Goal: Task Accomplishment & Management: Manage account settings

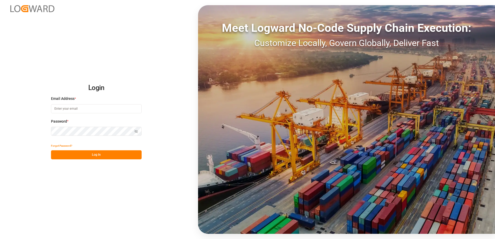
type input "[PERSON_NAME][EMAIL_ADDRESS][PERSON_NAME][DOMAIN_NAME]"
click at [137, 131] on icon "button" at bounding box center [137, 132] width 2 height 2
click at [114, 155] on button "Log In" at bounding box center [96, 155] width 91 height 9
click at [99, 156] on button "Log In" at bounding box center [96, 155] width 91 height 9
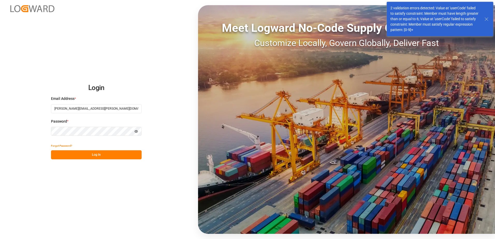
click at [487, 17] on icon at bounding box center [487, 19] width 6 height 6
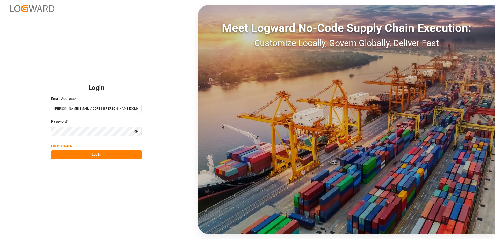
click at [87, 156] on button "Log In" at bounding box center [96, 155] width 91 height 9
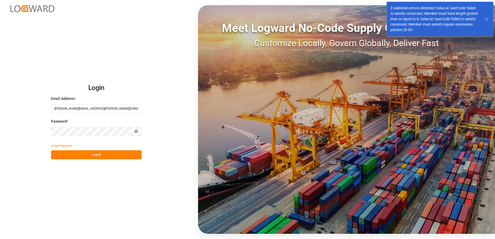
click at [486, 16] on icon at bounding box center [487, 19] width 6 height 6
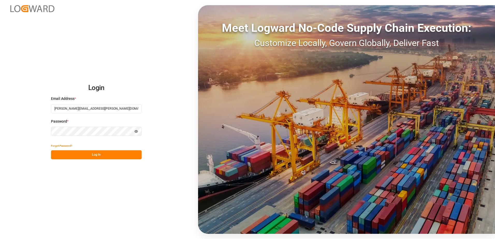
click at [64, 146] on button "Forgot Password?" at bounding box center [61, 145] width 21 height 9
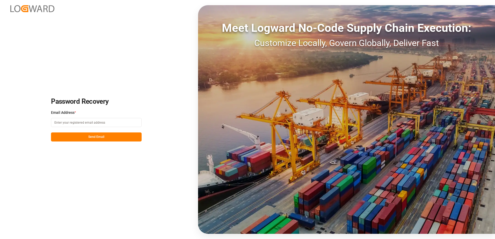
click at [92, 123] on input at bounding box center [96, 122] width 91 height 9
type input "[PERSON_NAME][EMAIL_ADDRESS][PERSON_NAME][DOMAIN_NAME]"
click at [81, 137] on button "Send Email" at bounding box center [96, 137] width 91 height 9
click at [87, 123] on input at bounding box center [96, 122] width 91 height 9
type input "[PERSON_NAME][EMAIL_ADDRESS][PERSON_NAME][DOMAIN_NAME]"
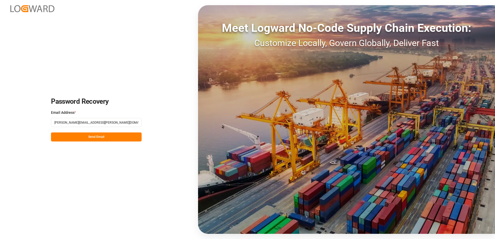
click at [65, 136] on button "Send Email" at bounding box center [96, 137] width 91 height 9
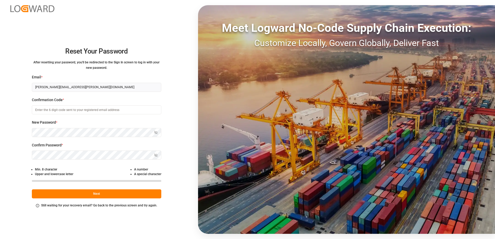
drag, startPoint x: 41, startPoint y: 111, endPoint x: 34, endPoint y: 111, distance: 6.8
click at [39, 111] on input at bounding box center [97, 109] width 130 height 9
type input "151526"
click at [158, 132] on icon "button" at bounding box center [156, 133] width 4 height 4
click at [155, 154] on icon "button" at bounding box center [156, 156] width 4 height 4
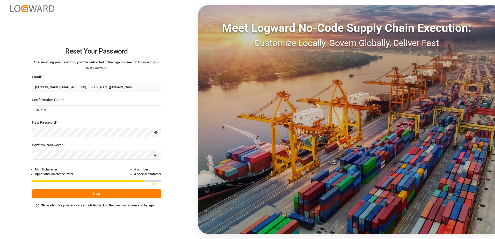
click at [94, 196] on button "Next" at bounding box center [97, 194] width 130 height 9
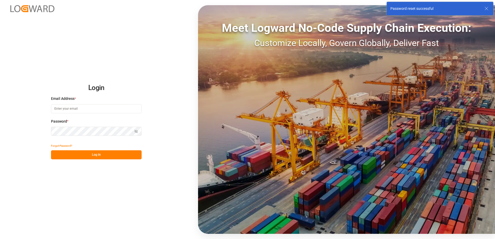
click at [97, 110] on input at bounding box center [96, 108] width 91 height 9
type input "[PERSON_NAME][EMAIL_ADDRESS][PERSON_NAME][DOMAIN_NAME]"
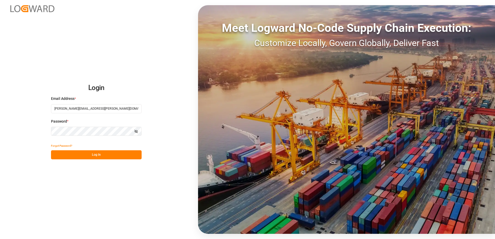
click at [136, 130] on icon "button" at bounding box center [136, 132] width 4 height 4
click at [107, 156] on button "Log In" at bounding box center [96, 155] width 91 height 9
click at [89, 155] on button "Log In" at bounding box center [96, 155] width 91 height 9
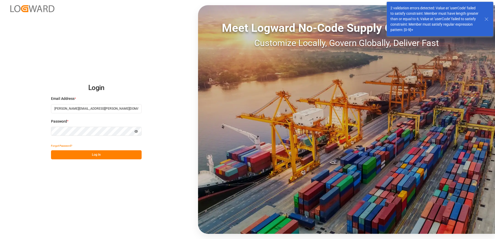
click at [486, 17] on icon at bounding box center [487, 19] width 6 height 6
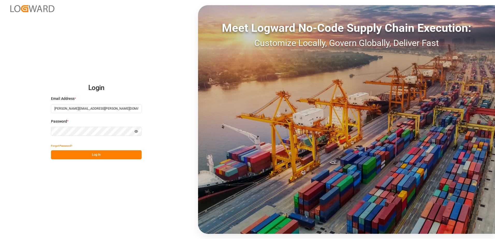
click at [90, 158] on button "Log In" at bounding box center [96, 155] width 91 height 9
click at [92, 154] on button "Log In" at bounding box center [96, 155] width 91 height 9
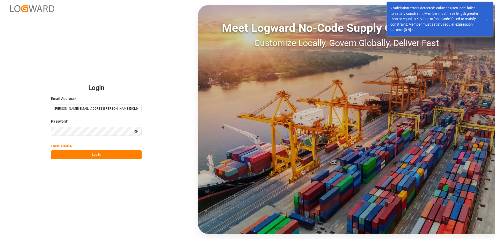
click at [486, 20] on line at bounding box center [486, 19] width 3 height 3
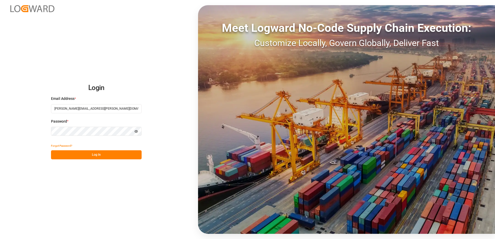
click at [62, 145] on button "Forgot Password?" at bounding box center [61, 145] width 21 height 9
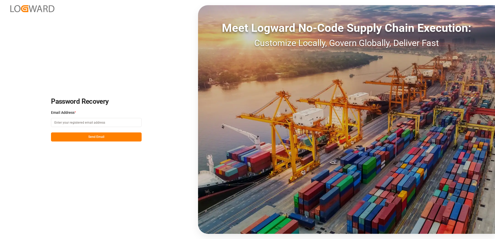
drag, startPoint x: 75, startPoint y: 122, endPoint x: 77, endPoint y: 125, distance: 3.9
click at [75, 122] on input at bounding box center [96, 122] width 91 height 9
type input "[PERSON_NAME][EMAIL_ADDRESS][PERSON_NAME][DOMAIN_NAME]"
click at [74, 139] on button "Send Email" at bounding box center [96, 137] width 91 height 9
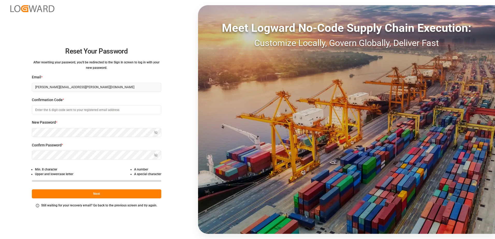
click at [46, 108] on input at bounding box center [97, 109] width 130 height 9
type input "208300"
click at [156, 132] on icon "button" at bounding box center [156, 133] width 4 height 4
click at [155, 154] on icon "button" at bounding box center [156, 156] width 4 height 4
click at [96, 196] on button "Next" at bounding box center [97, 194] width 130 height 9
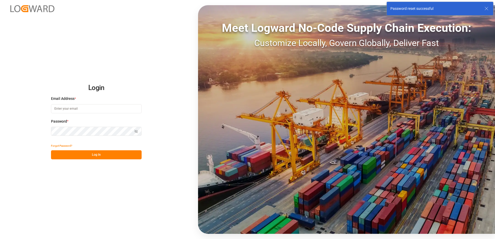
click at [102, 107] on input at bounding box center [96, 108] width 91 height 9
type input "[PERSON_NAME][EMAIL_ADDRESS][PERSON_NAME][DOMAIN_NAME]"
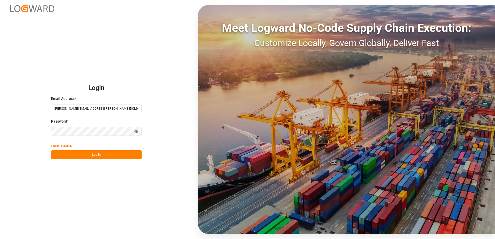
click at [138, 131] on icon "button" at bounding box center [136, 132] width 4 height 4
click at [95, 154] on button "Log In" at bounding box center [96, 155] width 91 height 9
click at [98, 155] on button "Log In" at bounding box center [96, 155] width 91 height 9
